Goal: Information Seeking & Learning: Learn about a topic

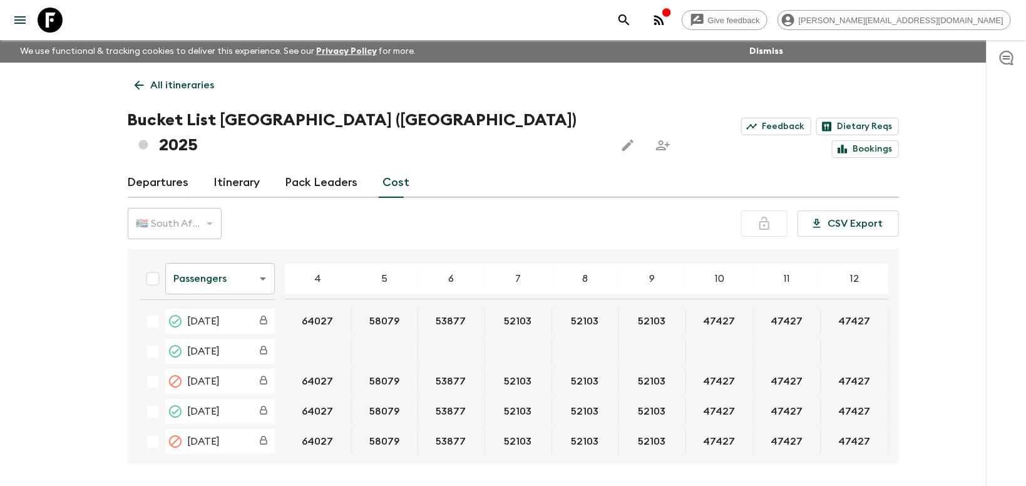
click at [173, 206] on div "🇿🇦 South African Rand (ZAR)" at bounding box center [175, 223] width 94 height 35
click at [203, 206] on div "🇿🇦 South African Rand (ZAR)" at bounding box center [175, 223] width 94 height 35
click at [205, 206] on div "🇿🇦 South African Rand (ZAR)" at bounding box center [175, 223] width 94 height 35
click at [217, 206] on div "🇿🇦 South African Rand (ZAR)" at bounding box center [175, 223] width 94 height 35
click at [4, 391] on div "Give feedback [PERSON_NAME][EMAIL_ADDRESS][DOMAIN_NAME] We use functional & tra…" at bounding box center [513, 266] width 1026 height 533
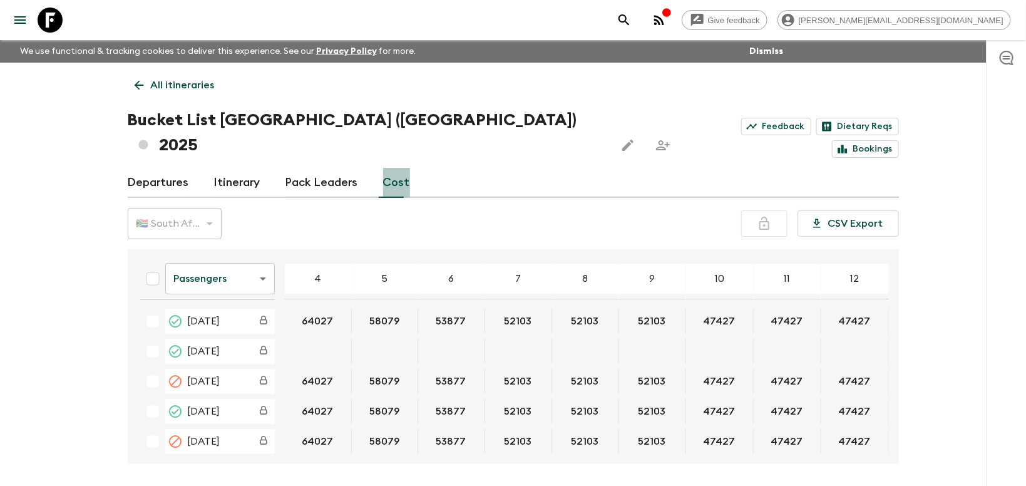
click at [399, 168] on link "Cost" at bounding box center [396, 183] width 27 height 30
click at [213, 206] on div "🇿🇦 South African Rand (ZAR)" at bounding box center [175, 223] width 94 height 35
click at [211, 206] on div "🇿🇦 South African Rand (ZAR)" at bounding box center [175, 223] width 94 height 35
click at [207, 206] on div "🇿🇦 South African Rand (ZAR)" at bounding box center [175, 223] width 94 height 35
click at [261, 245] on body "Give feedback [PERSON_NAME][EMAIL_ADDRESS][DOMAIN_NAME] We use functional & tra…" at bounding box center [513, 266] width 1026 height 533
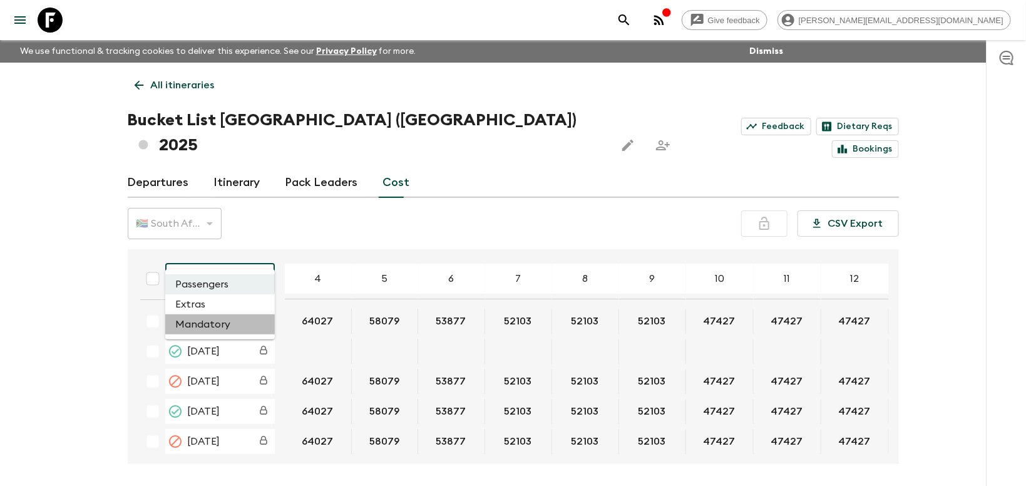
click at [225, 316] on li "Mandatory" at bounding box center [220, 324] width 110 height 20
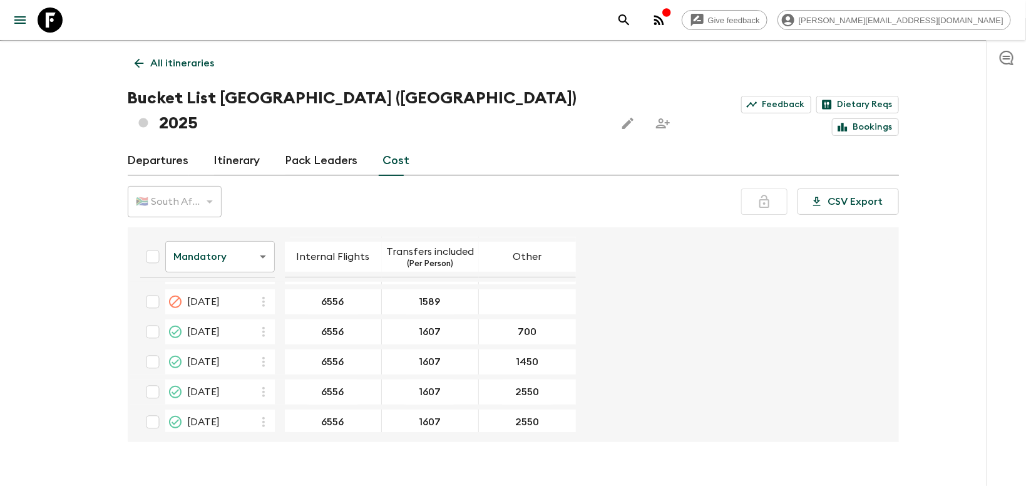
scroll to position [2528, 0]
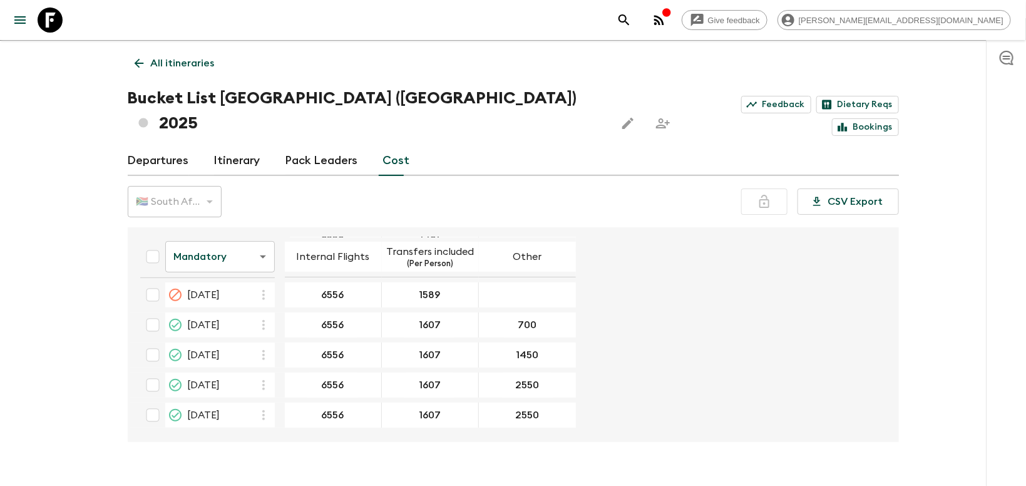
click at [86, 282] on div "Give feedback [PERSON_NAME][EMAIL_ADDRESS][DOMAIN_NAME] We use functional & tra…" at bounding box center [513, 244] width 1026 height 533
